Goal: Check status: Check status

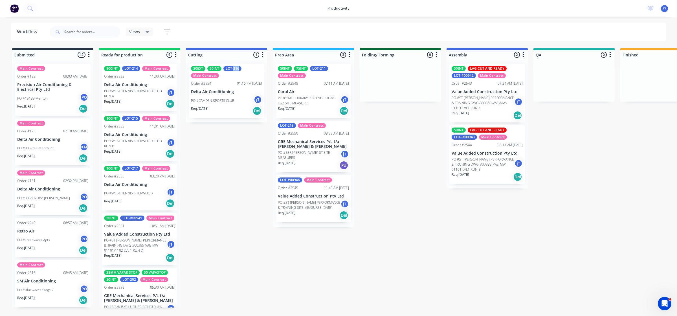
click at [276, 103] on div "Submitted 42 Main Contract Order #122 09:03 AM [DATE] Precision Air Conditionin…" at bounding box center [548, 177] width 1104 height 259
click at [347, 134] on div "50INT 75INT LOT-211 Main Contract Order #2548 07:11 AM [DATE] Coral Air PO #STA…" at bounding box center [313, 142] width 81 height 167
drag, startPoint x: 357, startPoint y: 144, endPoint x: 365, endPoint y: 145, distance: 8.6
click at [358, 145] on div "Submitted 42 Main Contract Order #122 09:03 AM [DATE] Precision Air Conditionin…" at bounding box center [548, 177] width 1104 height 259
click at [319, 87] on div "50INT 75INT LOT-211 Main Contract Order #2548 07:11 AM [DATE] [GEOGRAPHIC_DATA]…" at bounding box center [313, 91] width 76 height 54
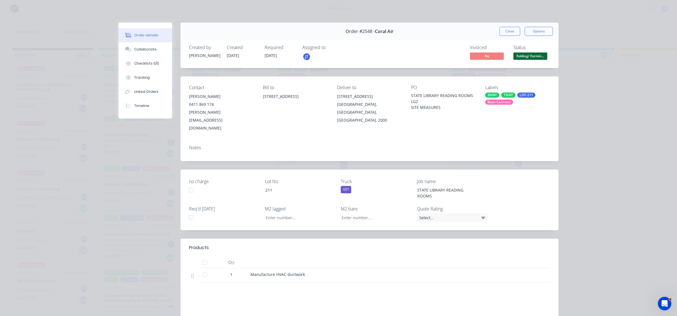
click at [511, 101] on div "50INT 75INT LOT-211 Main Contract" at bounding box center [517, 98] width 65 height 12
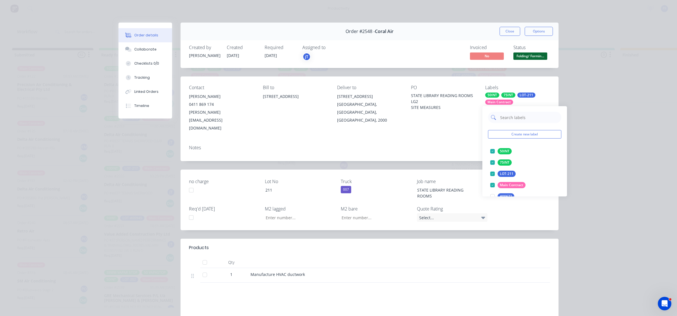
click at [511, 113] on input "text" at bounding box center [528, 117] width 59 height 11
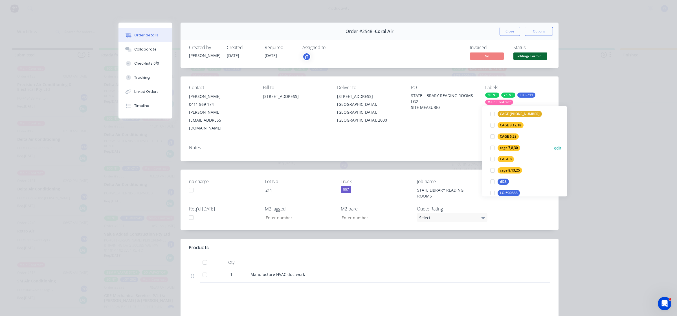
scroll to position [211, 0]
type input "8"
click at [517, 144] on div "CAGE 8 edit" at bounding box center [524, 142] width 73 height 11
click at [494, 142] on div at bounding box center [492, 142] width 11 height 11
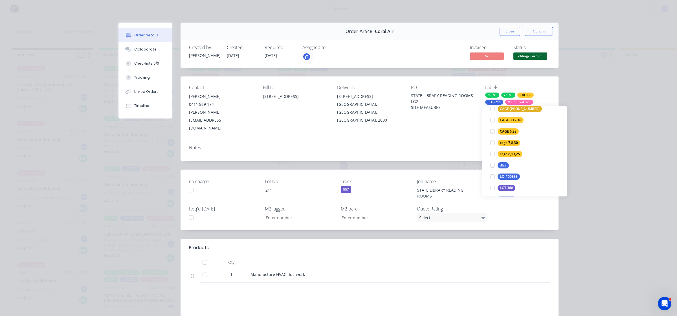
scroll to position [8, 0]
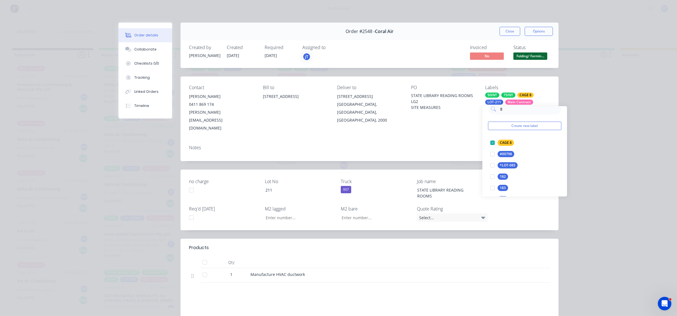
drag, startPoint x: 474, startPoint y: 123, endPoint x: 480, endPoint y: 116, distance: 9.0
click at [475, 122] on div "Contact [PERSON_NAME] 0411 869 174 [PERSON_NAME][EMAIL_ADDRESS][DOMAIN_NAME] Bi…" at bounding box center [369, 108] width 378 height 64
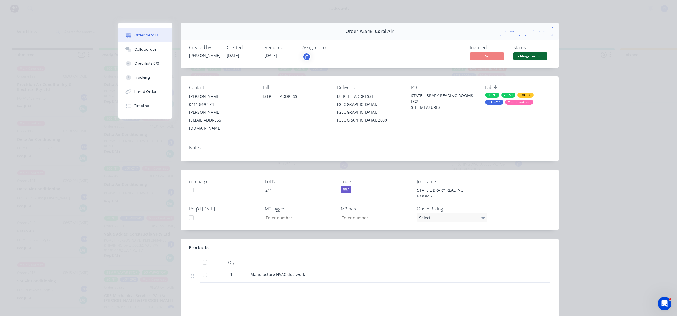
click at [498, 101] on div "LOT-211" at bounding box center [494, 102] width 18 height 5
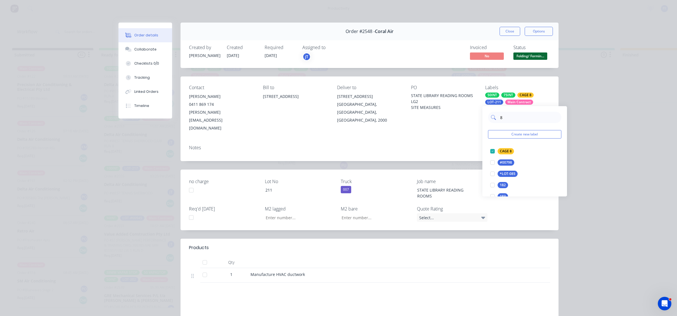
click at [514, 118] on input "8" at bounding box center [528, 117] width 59 height 11
type input "14"
click at [510, 149] on div "CAGE 14" at bounding box center [506, 151] width 18 height 6
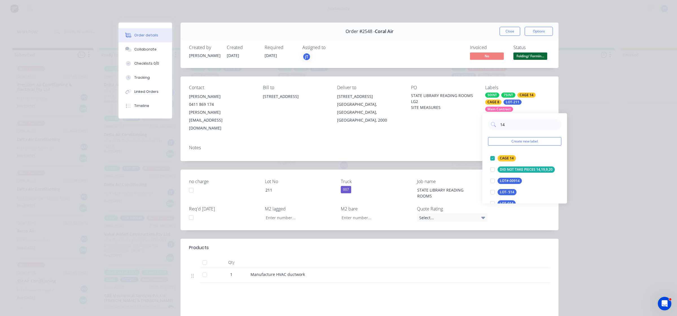
drag, startPoint x: 454, startPoint y: 138, endPoint x: 449, endPoint y: 133, distance: 7.8
click at [453, 140] on div "Notes" at bounding box center [369, 150] width 378 height 21
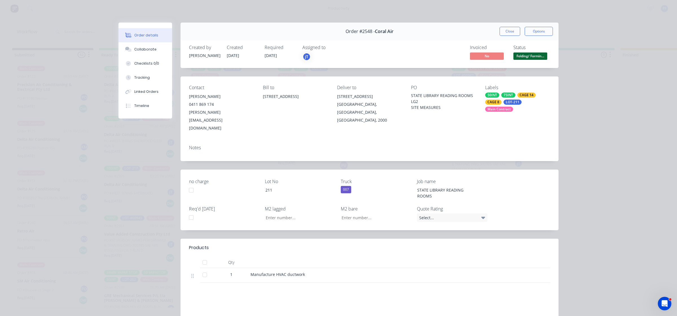
click at [503, 30] on button "Close" at bounding box center [509, 31] width 21 height 9
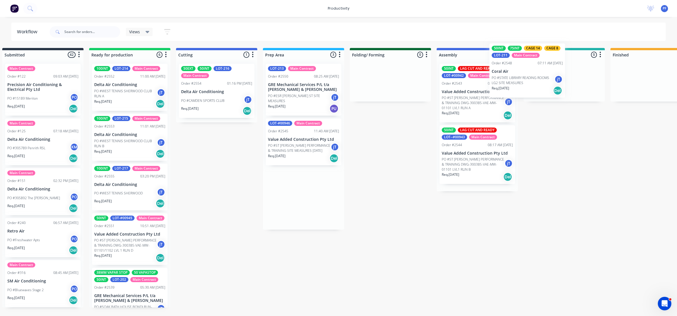
drag, startPoint x: 317, startPoint y: 77, endPoint x: 538, endPoint y: 55, distance: 222.1
click at [538, 55] on div "Submitted 42 Main Contract Order #122 09:03 AM [DATE] Precision Air Conditionin…" at bounding box center [538, 177] width 1104 height 259
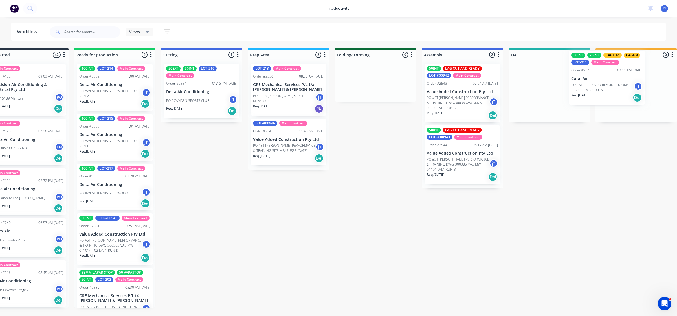
drag, startPoint x: 556, startPoint y: 88, endPoint x: 622, endPoint y: 71, distance: 67.5
click at [622, 71] on div "Submitted 42 Main Contract Order #122 09:03 AM [DATE] Precision Air Conditionin…" at bounding box center [523, 177] width 1104 height 259
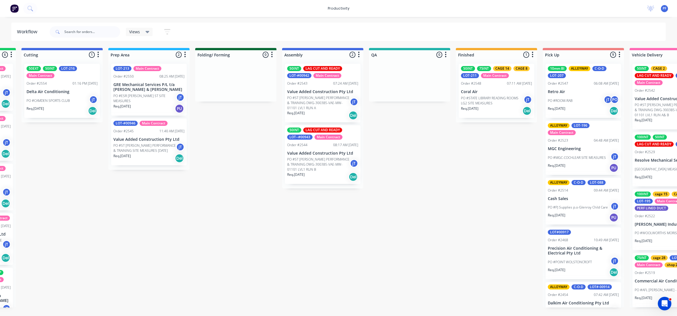
scroll to position [0, 171]
